Goal: Transaction & Acquisition: Download file/media

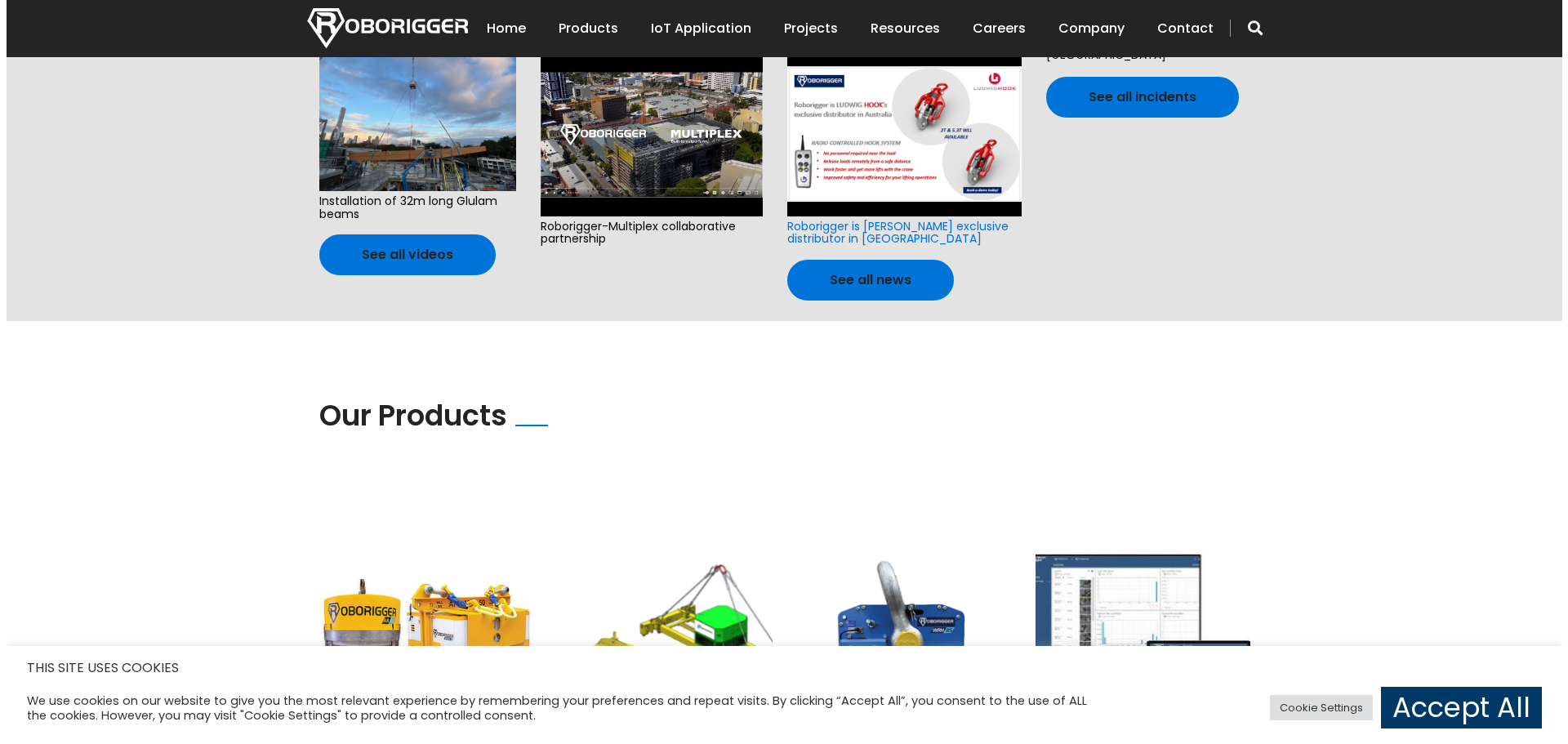
scroll to position [953, 0]
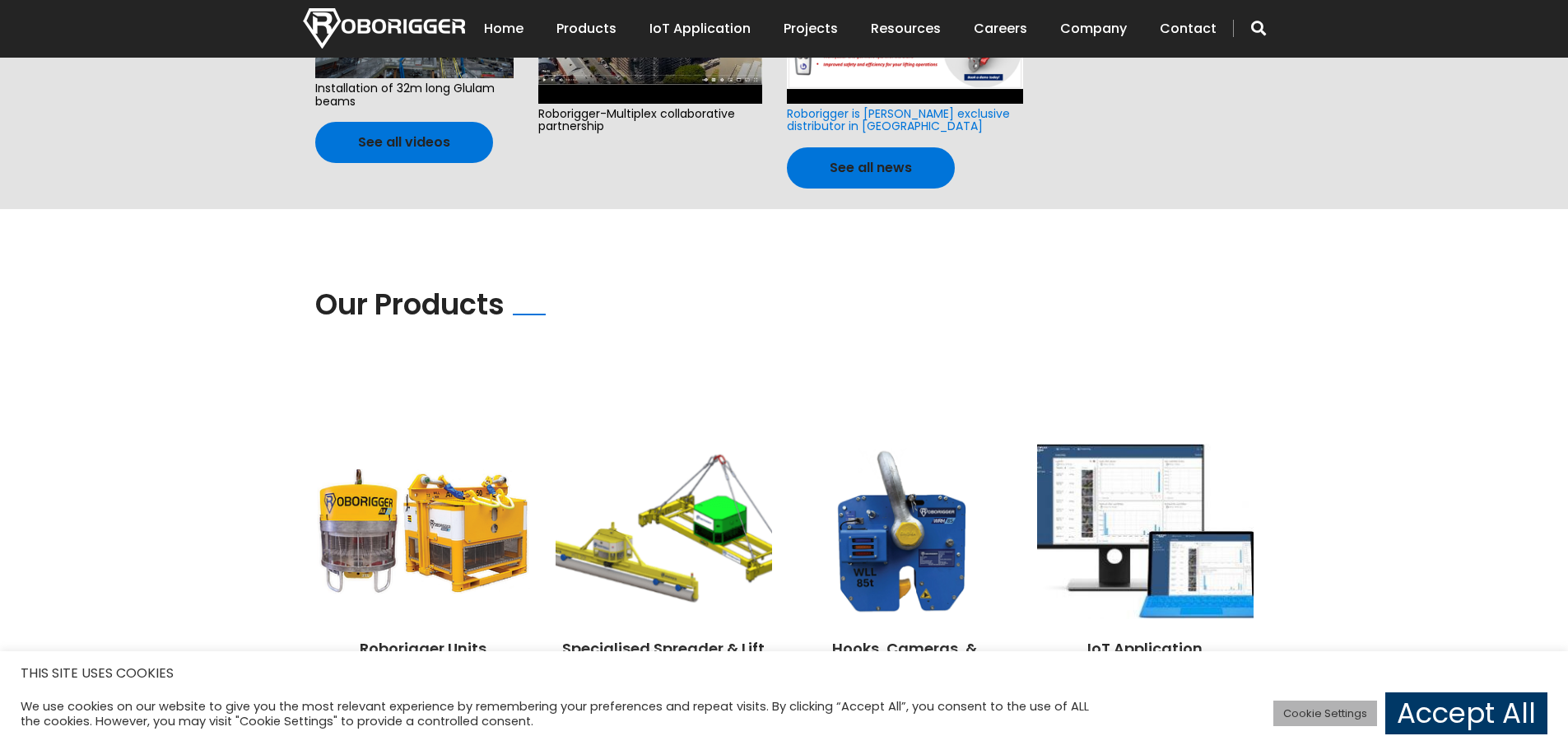
click at [1330, 710] on link "Cookie Settings" at bounding box center [1324, 713] width 103 height 26
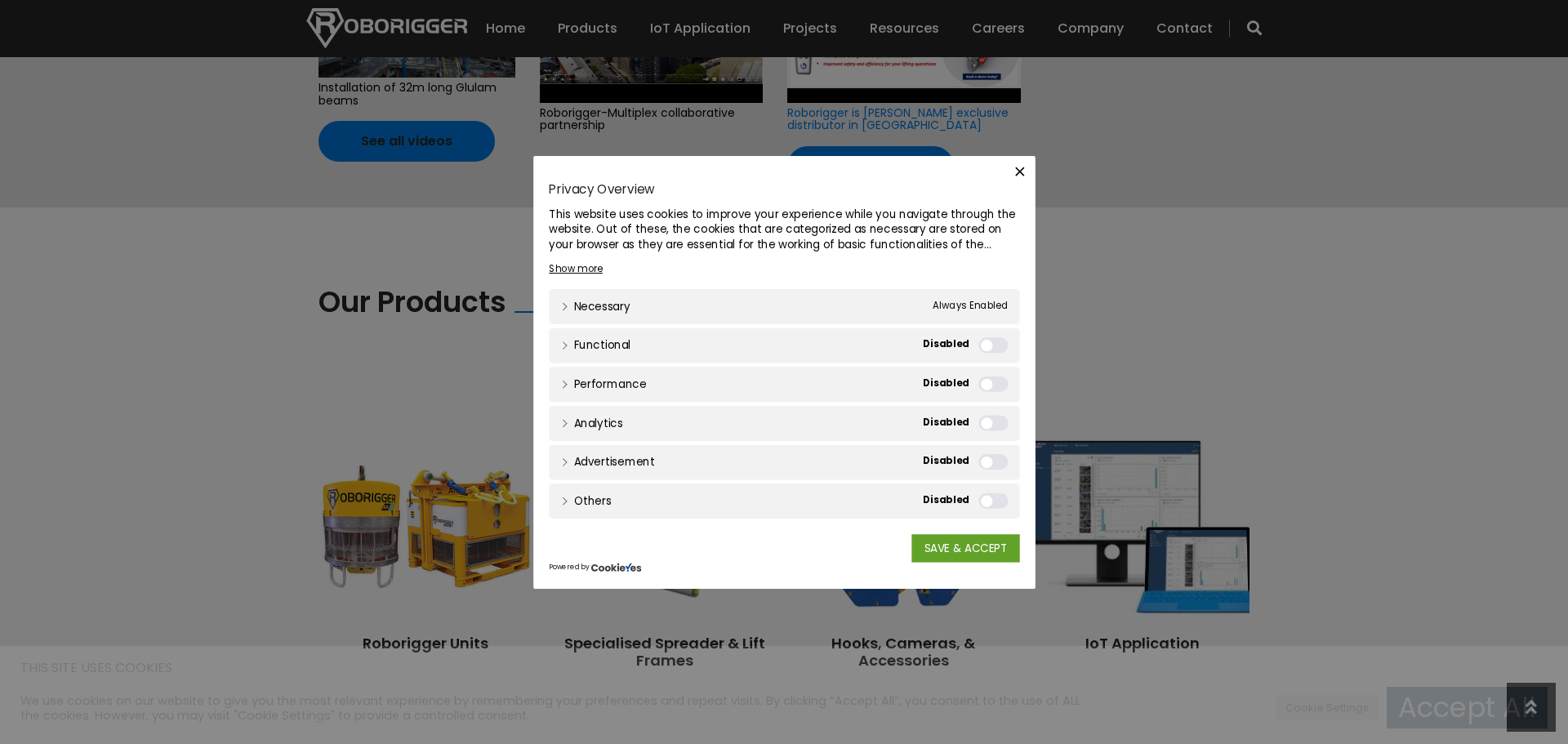
click at [985, 304] on span "Always Enabled" at bounding box center [979, 304] width 79 height 18
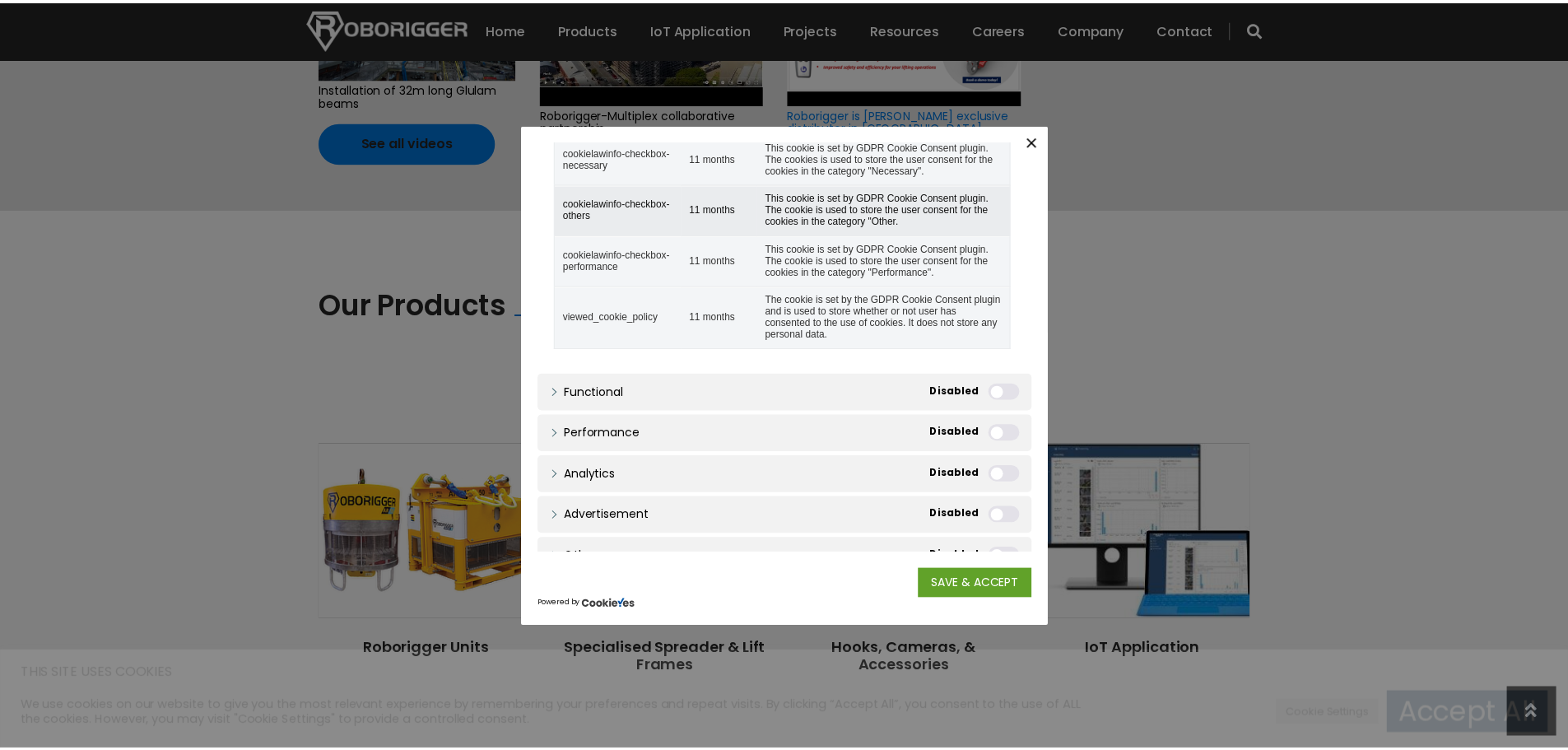
scroll to position [567, 0]
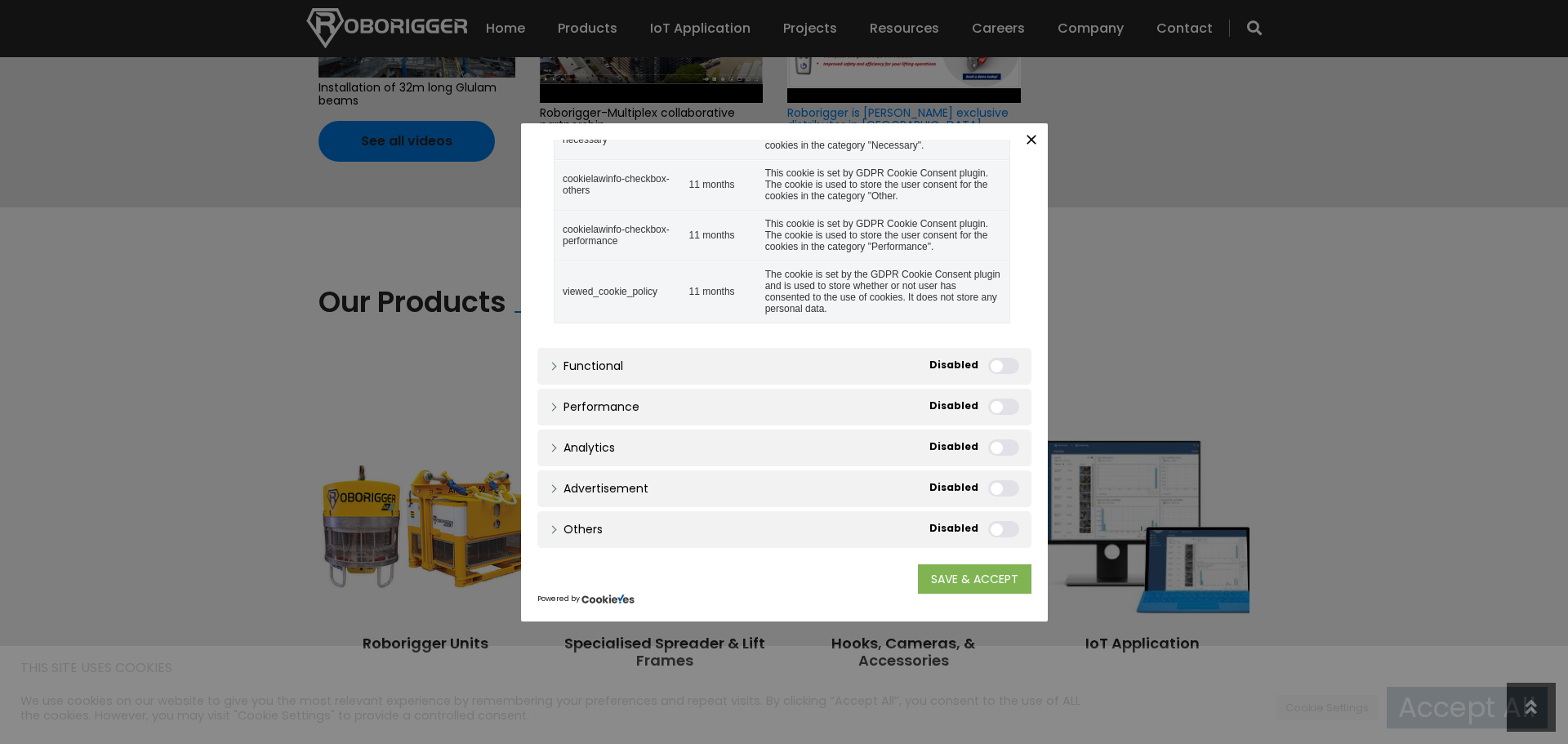
click at [980, 590] on link "SAVE & ACCEPT" at bounding box center [975, 579] width 114 height 30
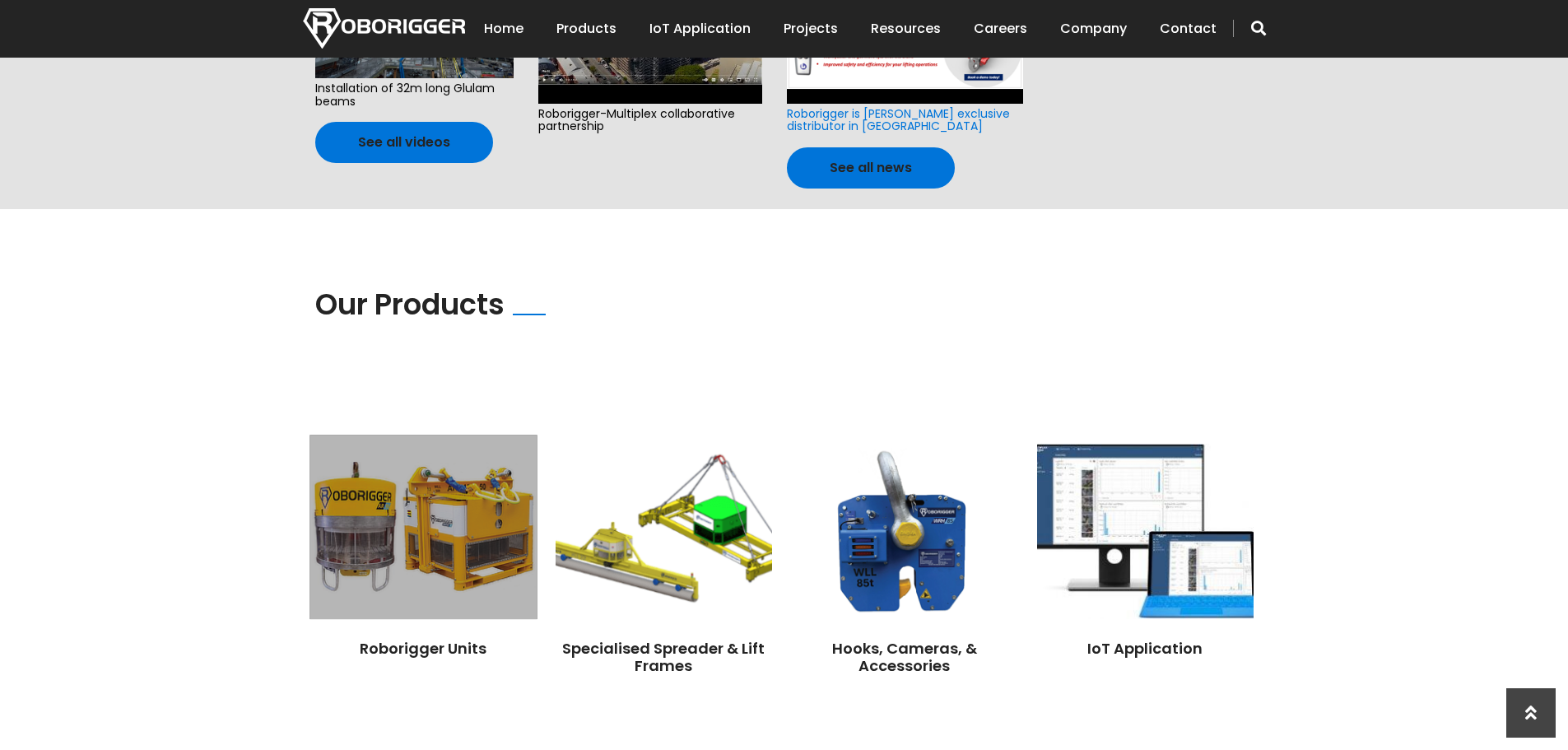
click at [399, 580] on img at bounding box center [422, 527] width 227 height 185
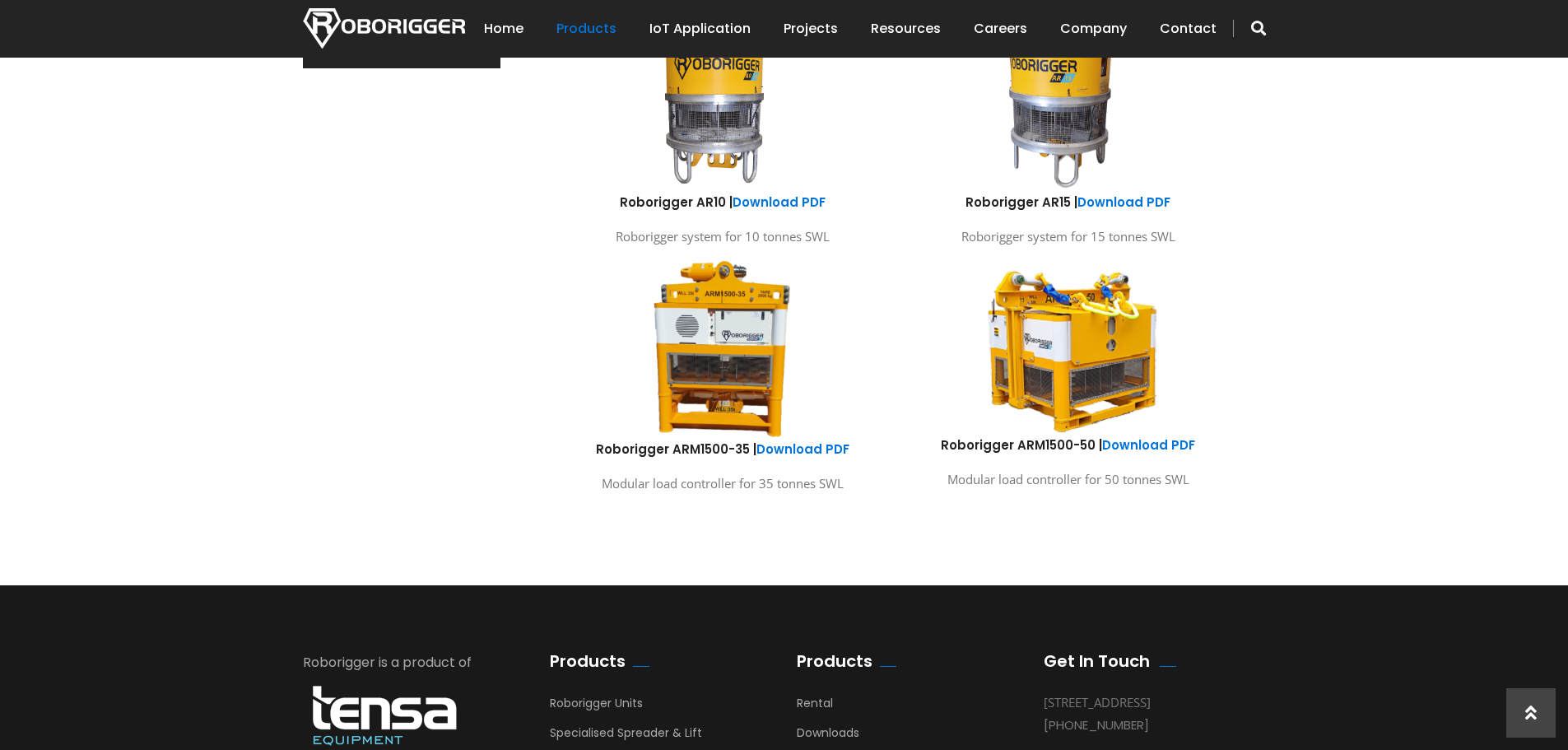
scroll to position [961, 0]
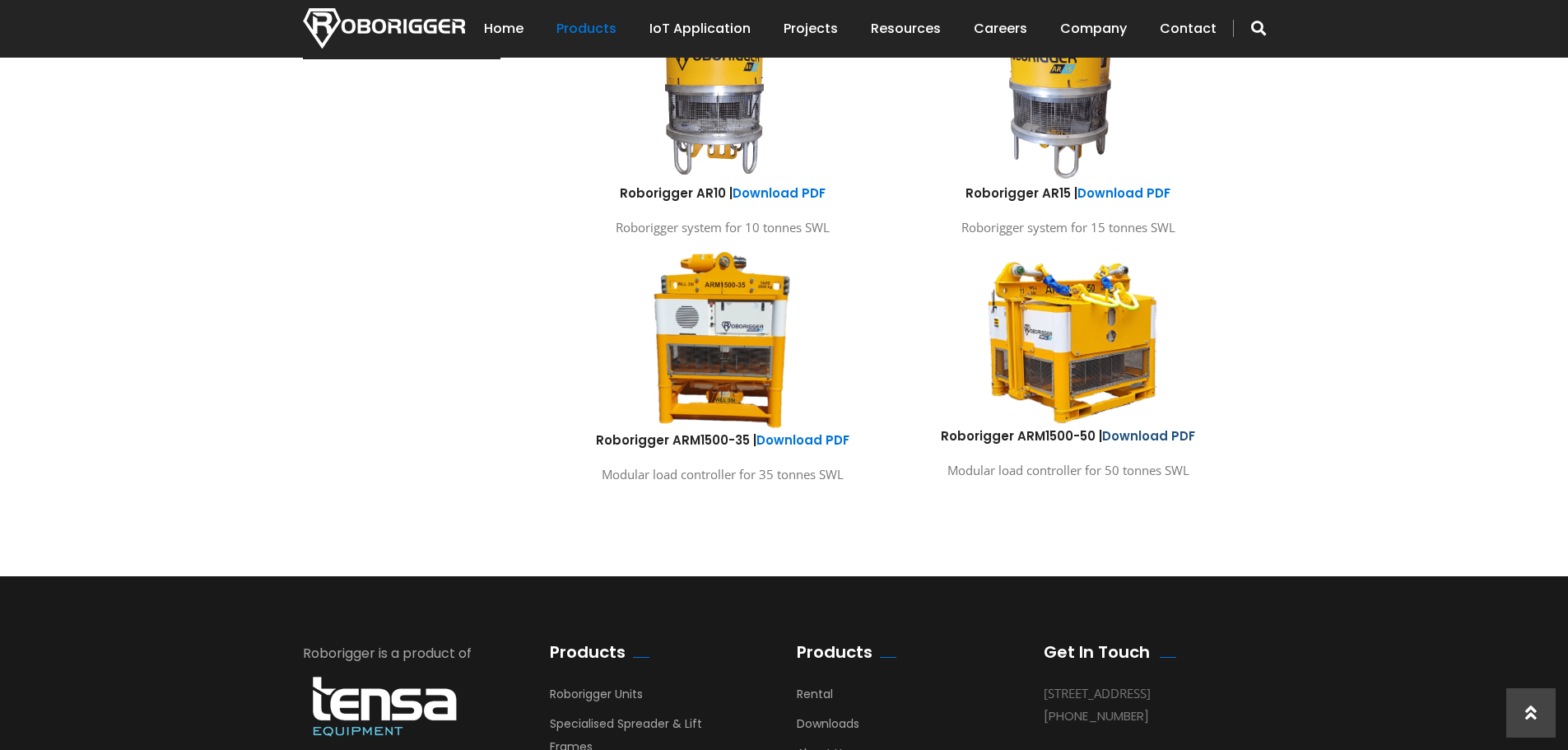
click at [1168, 440] on link "Download PDF" at bounding box center [1148, 436] width 93 height 18
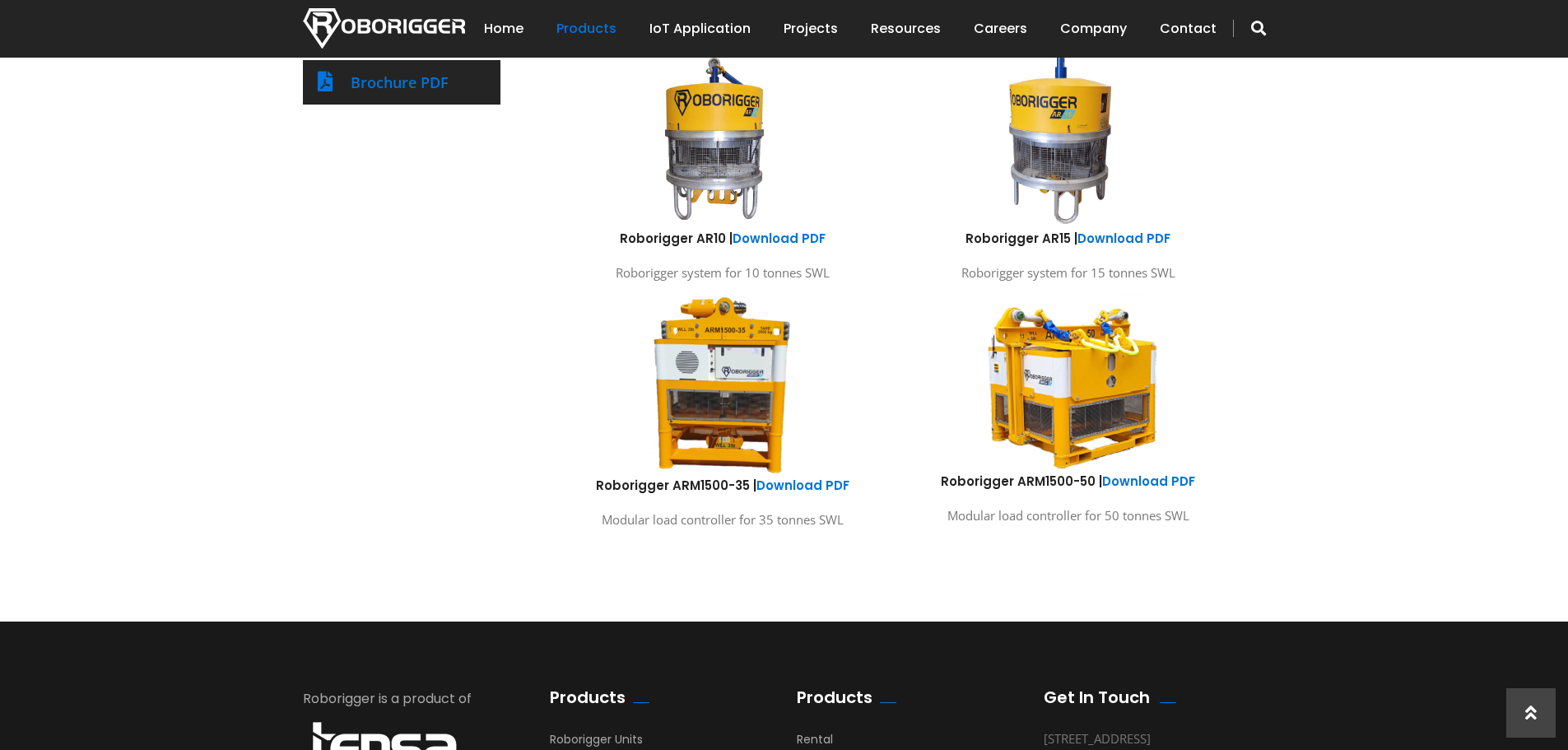
scroll to position [786, 0]
